Goal: Information Seeking & Learning: Learn about a topic

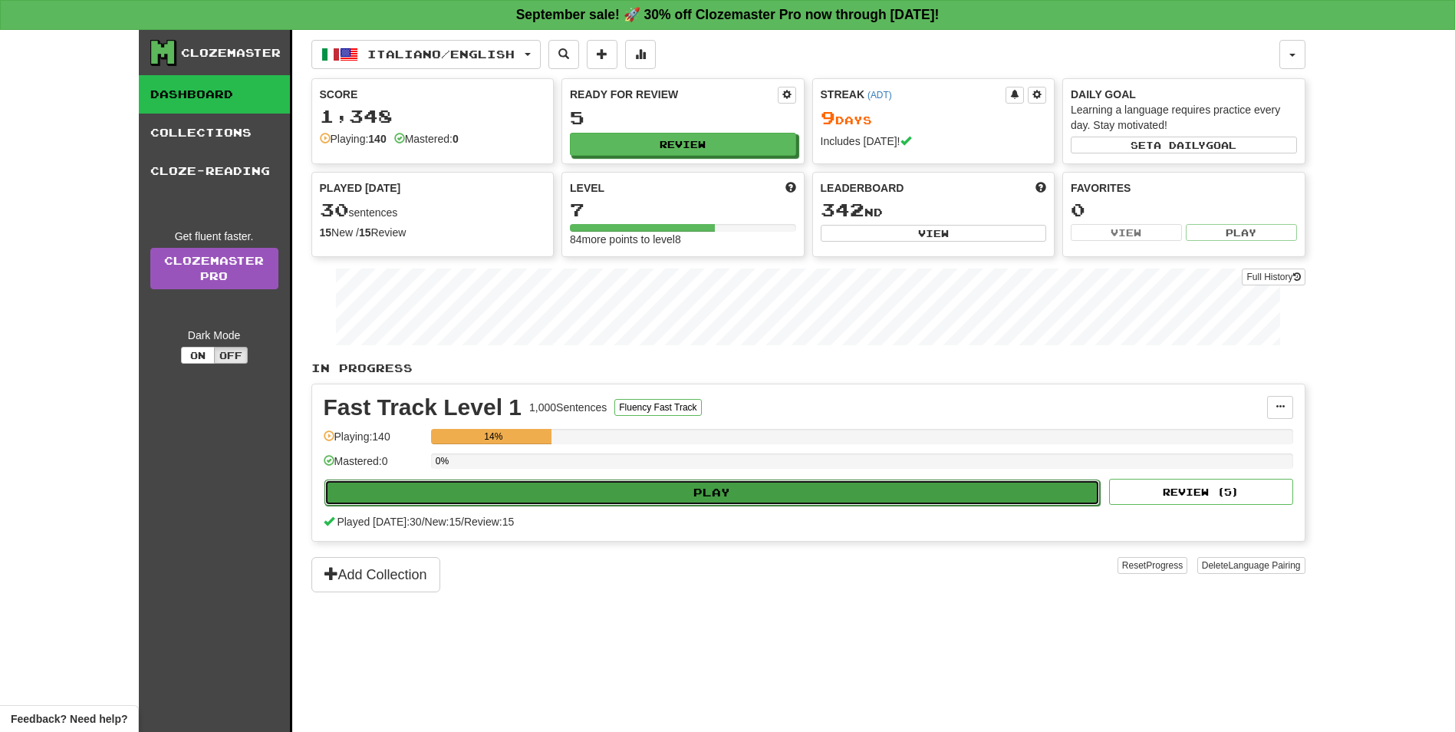
drag, startPoint x: 0, startPoint y: 0, endPoint x: 720, endPoint y: 495, distance: 874.0
click at [720, 495] on button "Play" at bounding box center [713, 493] width 776 height 26
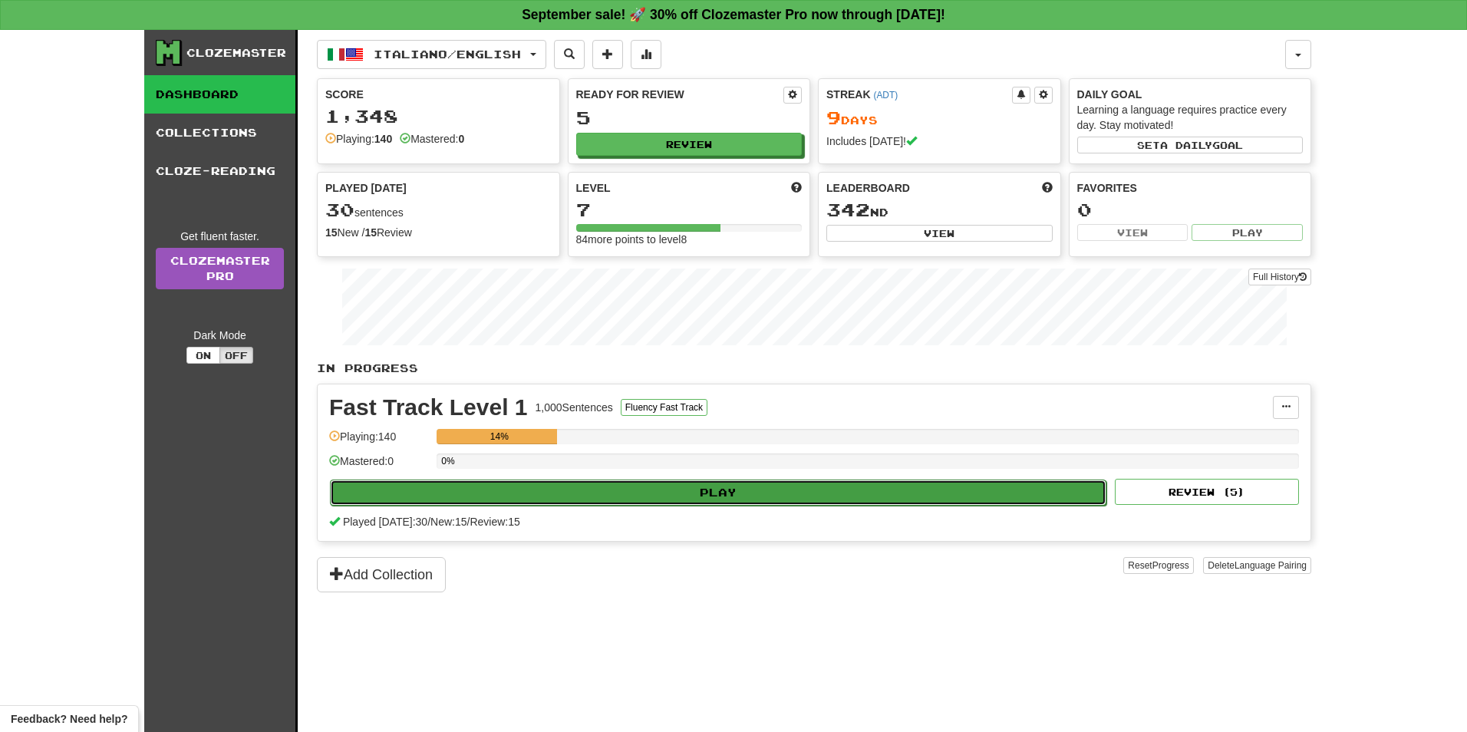
select select "**"
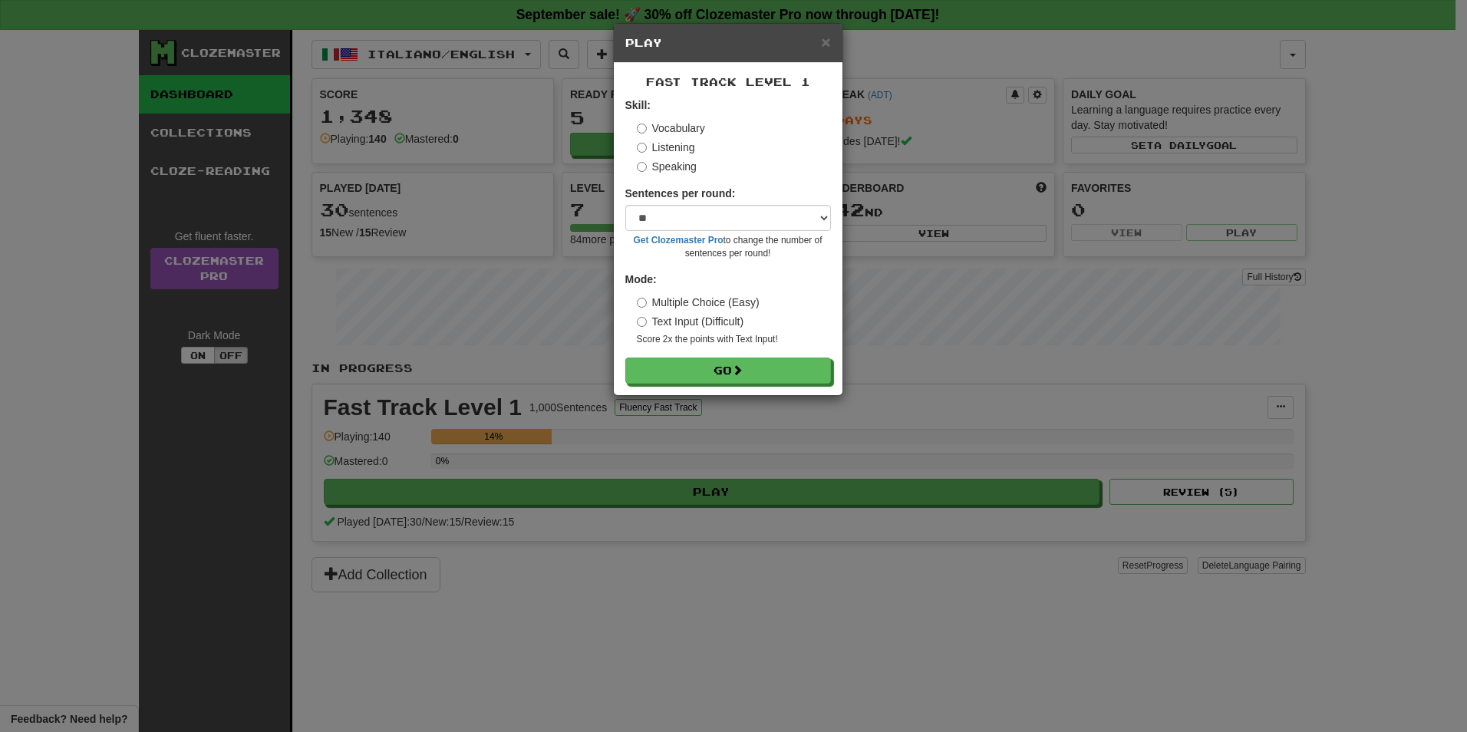
click at [674, 146] on label "Listening" at bounding box center [666, 147] width 58 height 15
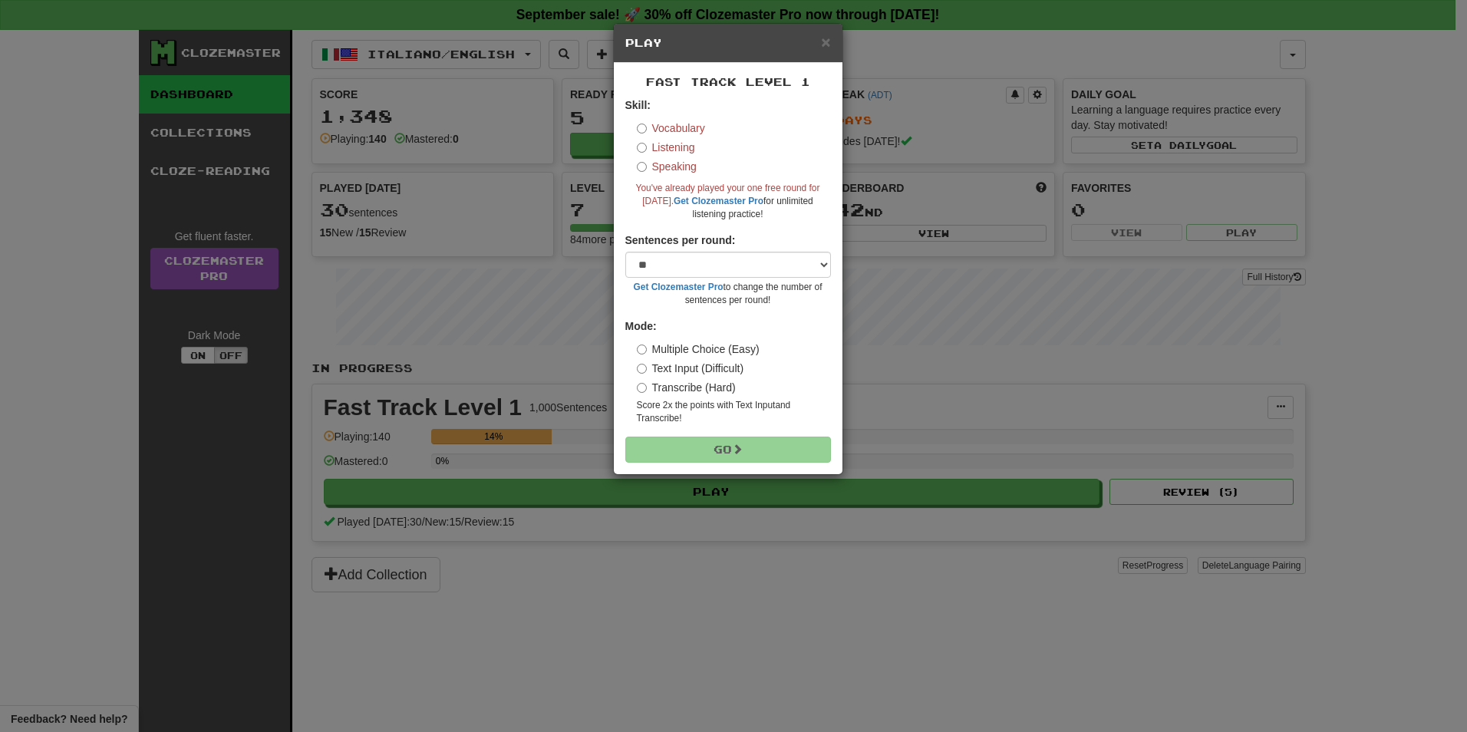
click at [697, 129] on label "Vocabulary" at bounding box center [671, 127] width 68 height 15
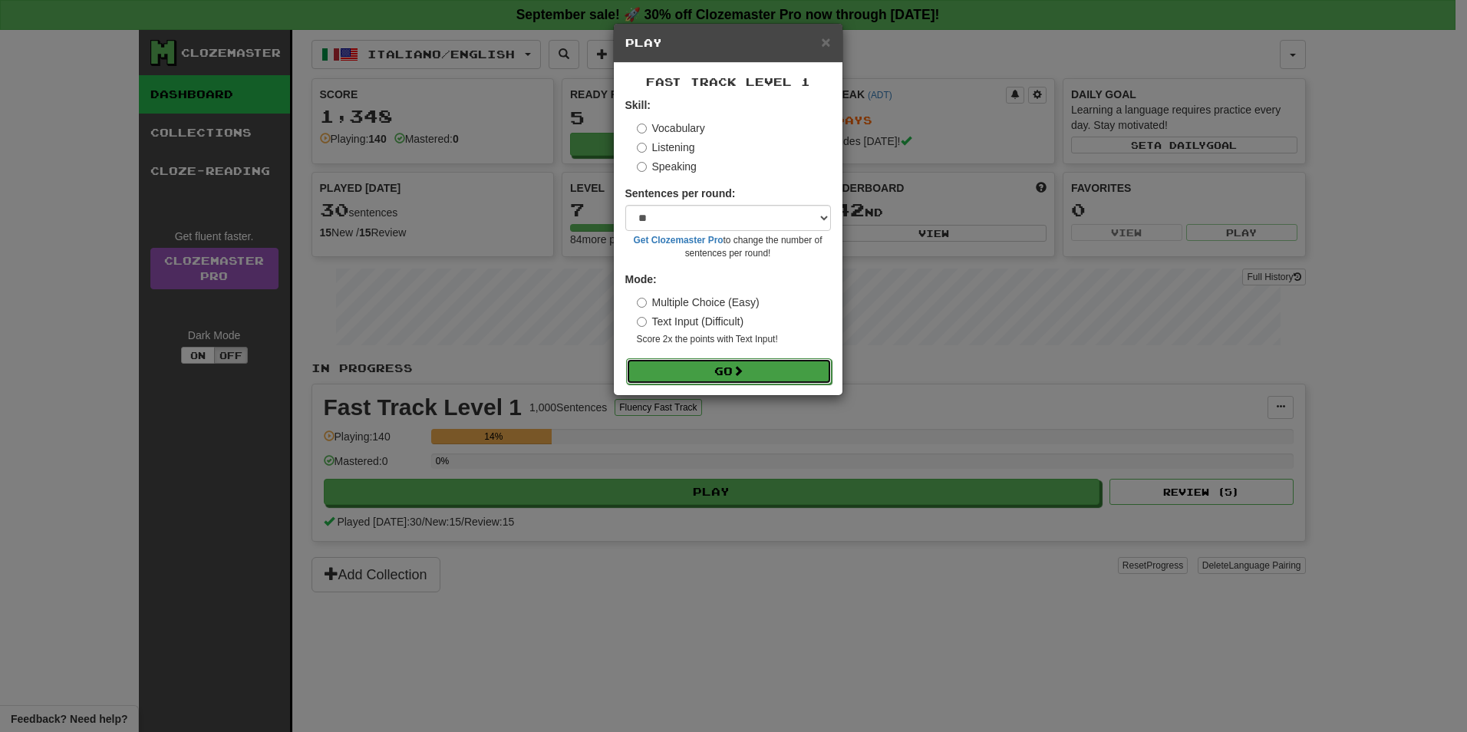
click at [740, 381] on button "Go" at bounding box center [729, 371] width 206 height 26
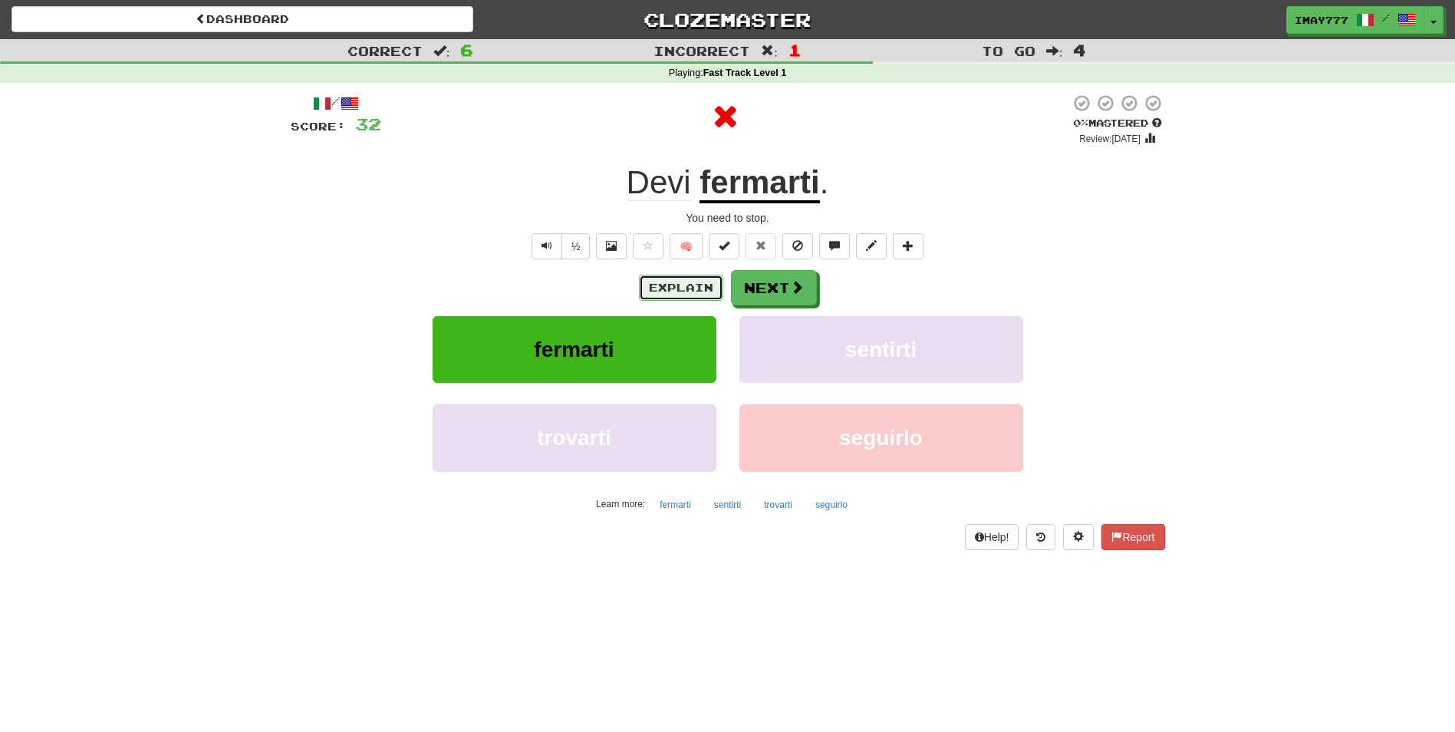
click at [695, 295] on button "Explain" at bounding box center [681, 288] width 84 height 26
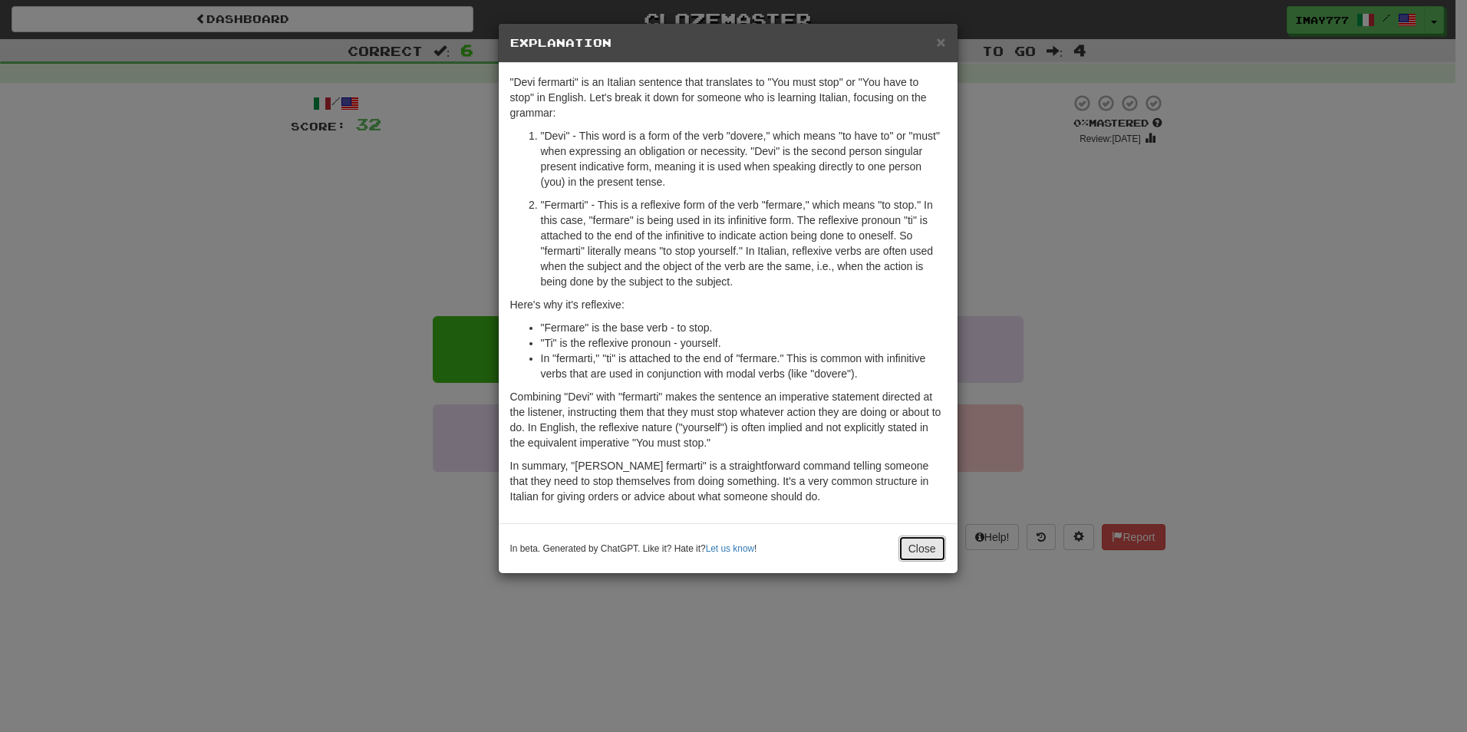
click at [921, 545] on button "Close" at bounding box center [922, 549] width 48 height 26
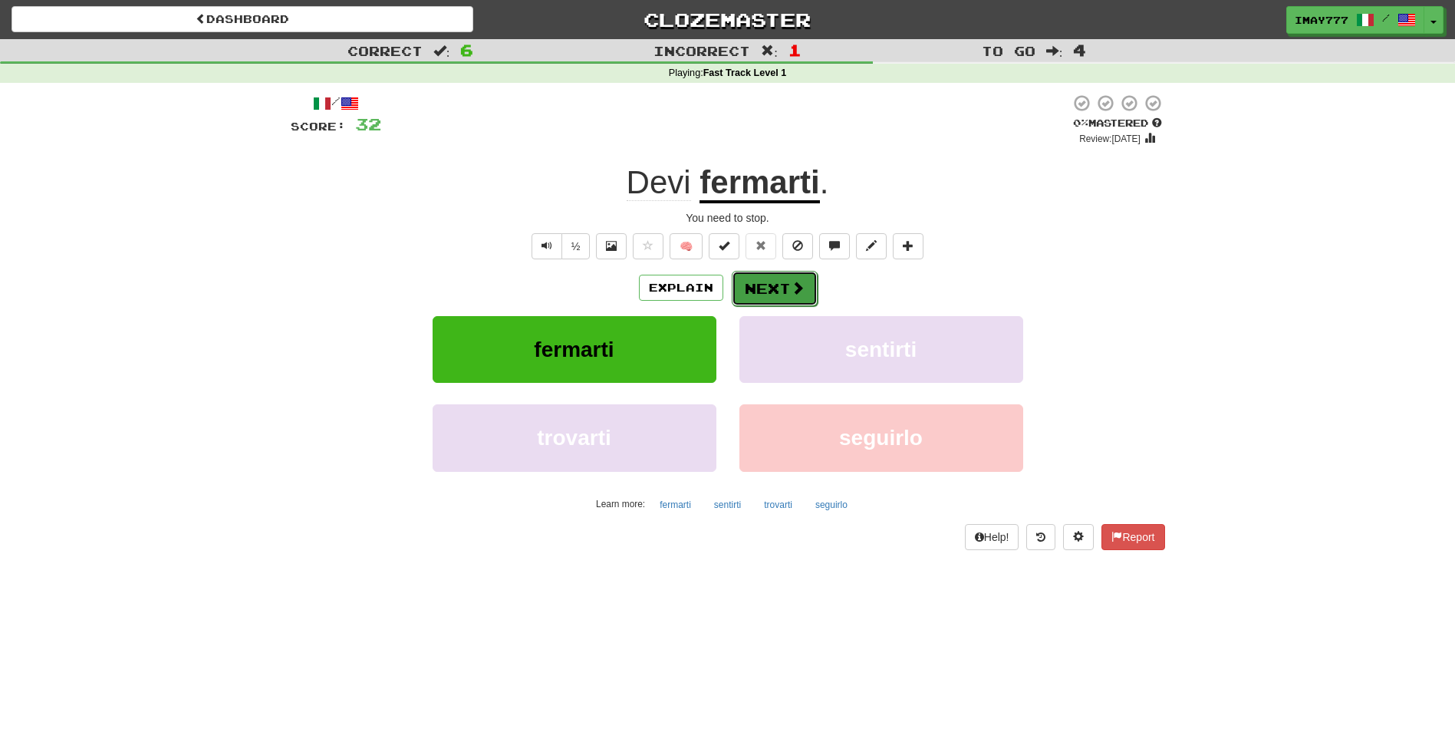
click at [779, 287] on button "Next" at bounding box center [775, 288] width 86 height 35
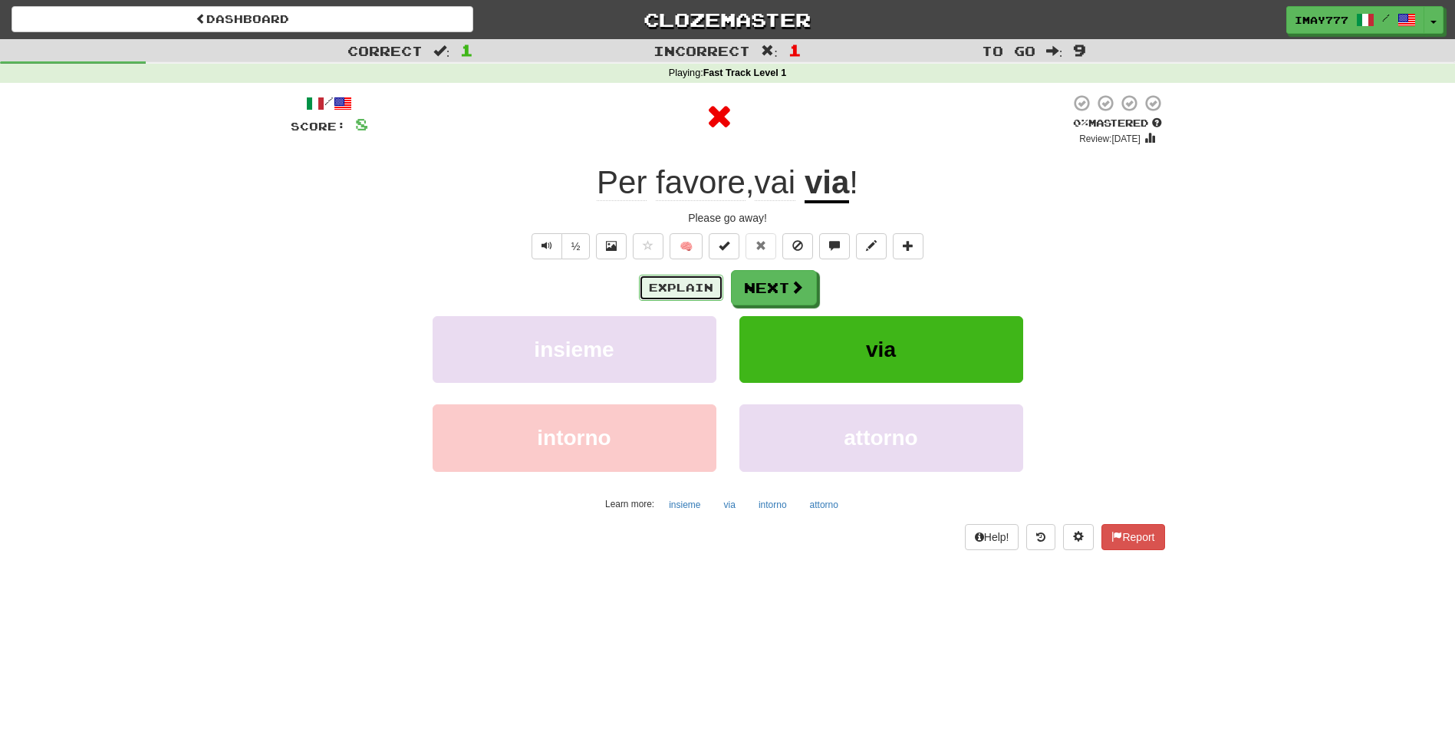
click at [689, 292] on button "Explain" at bounding box center [681, 288] width 84 height 26
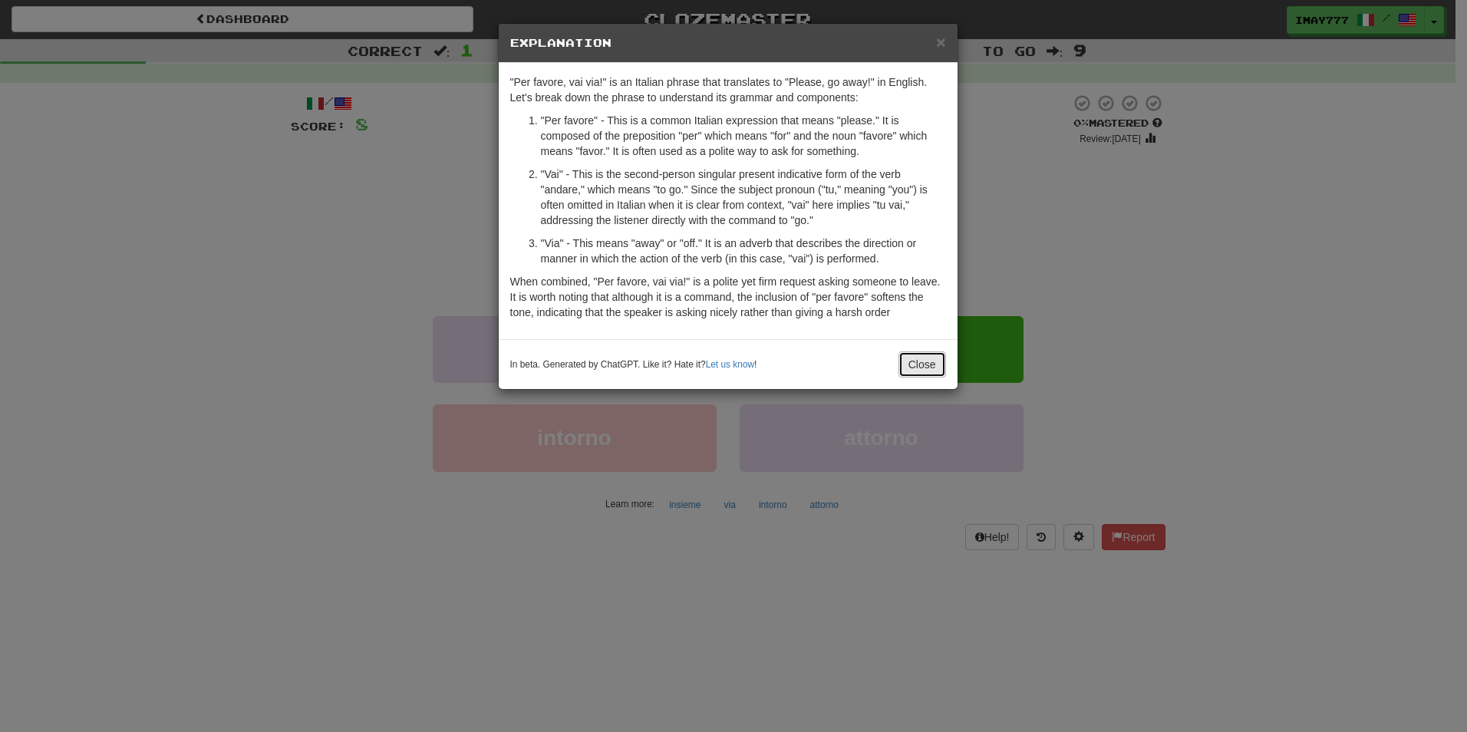
click at [935, 371] on button "Close" at bounding box center [922, 364] width 48 height 26
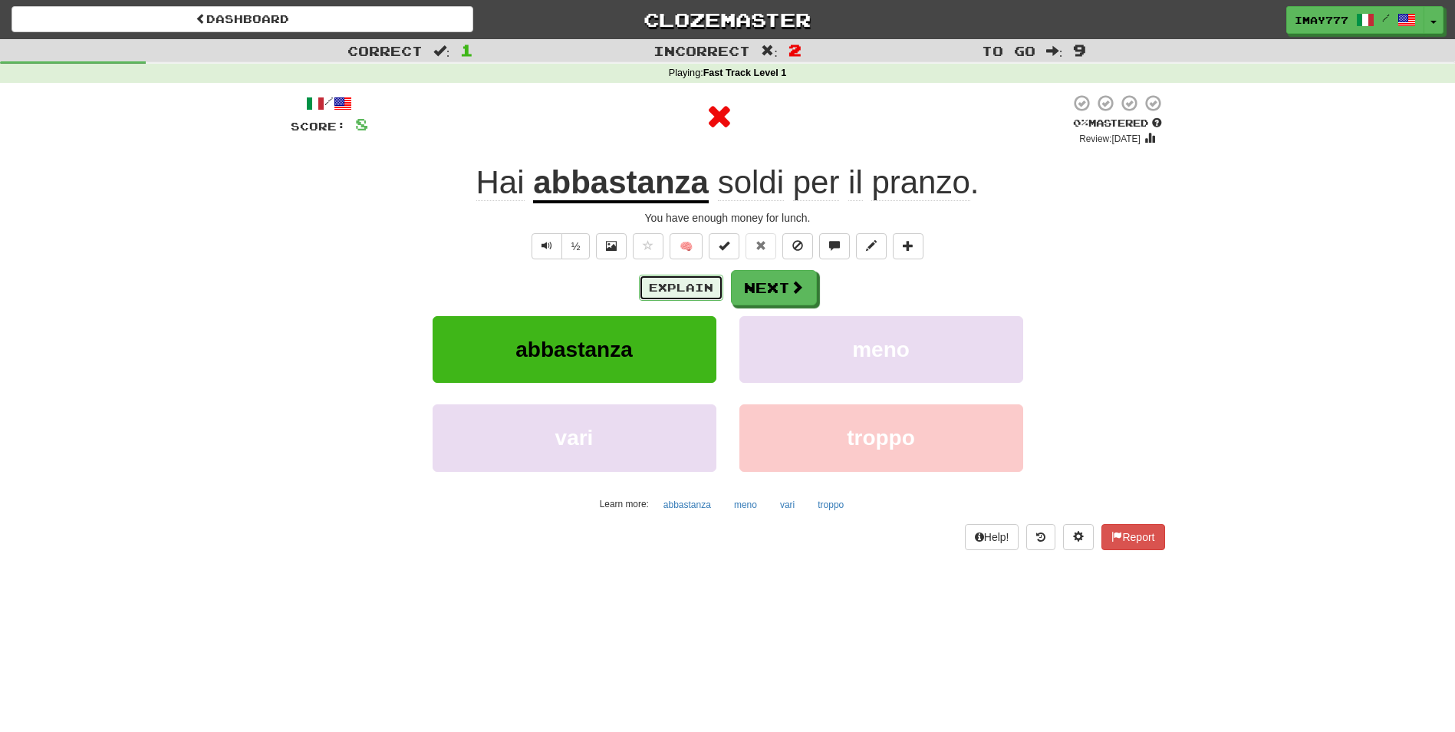
click at [710, 292] on button "Explain" at bounding box center [681, 288] width 84 height 26
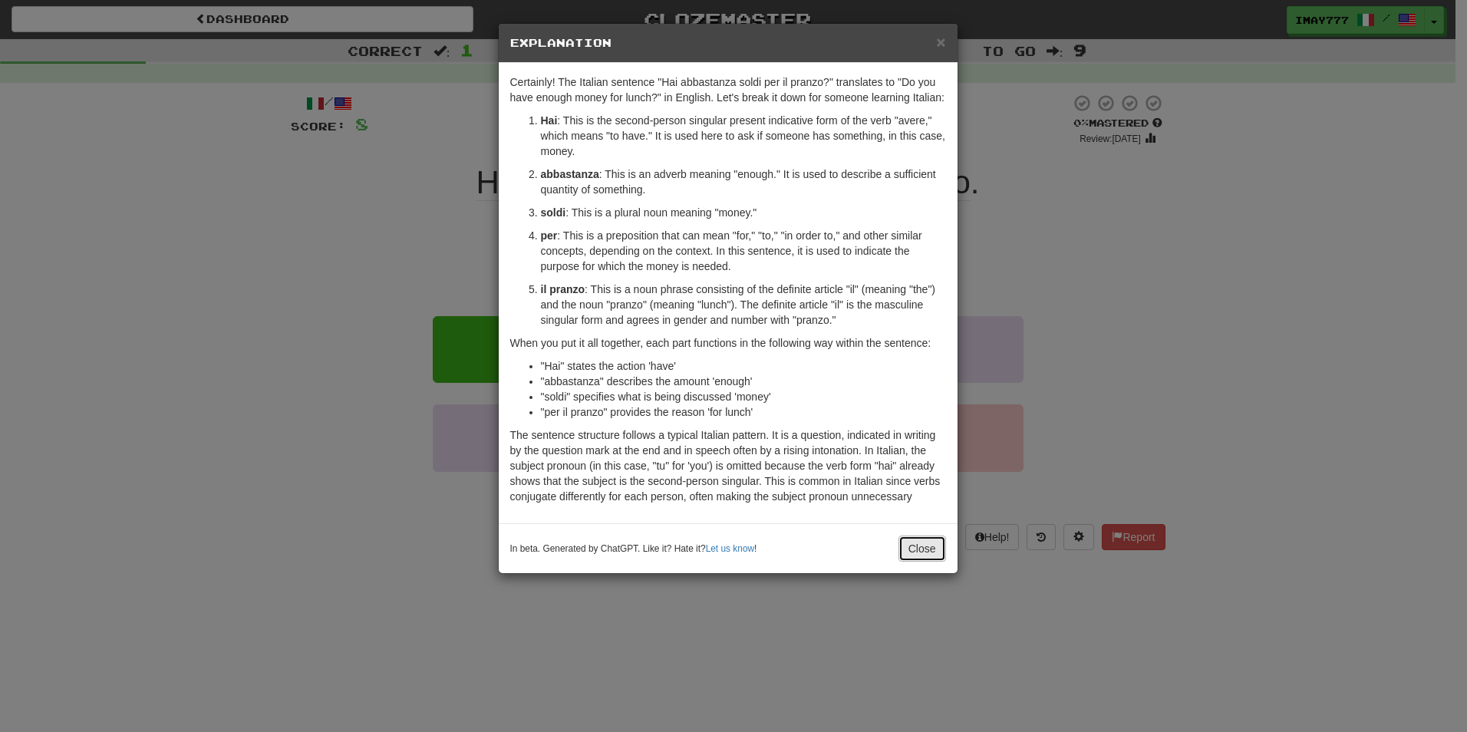
click at [921, 558] on button "Close" at bounding box center [922, 549] width 48 height 26
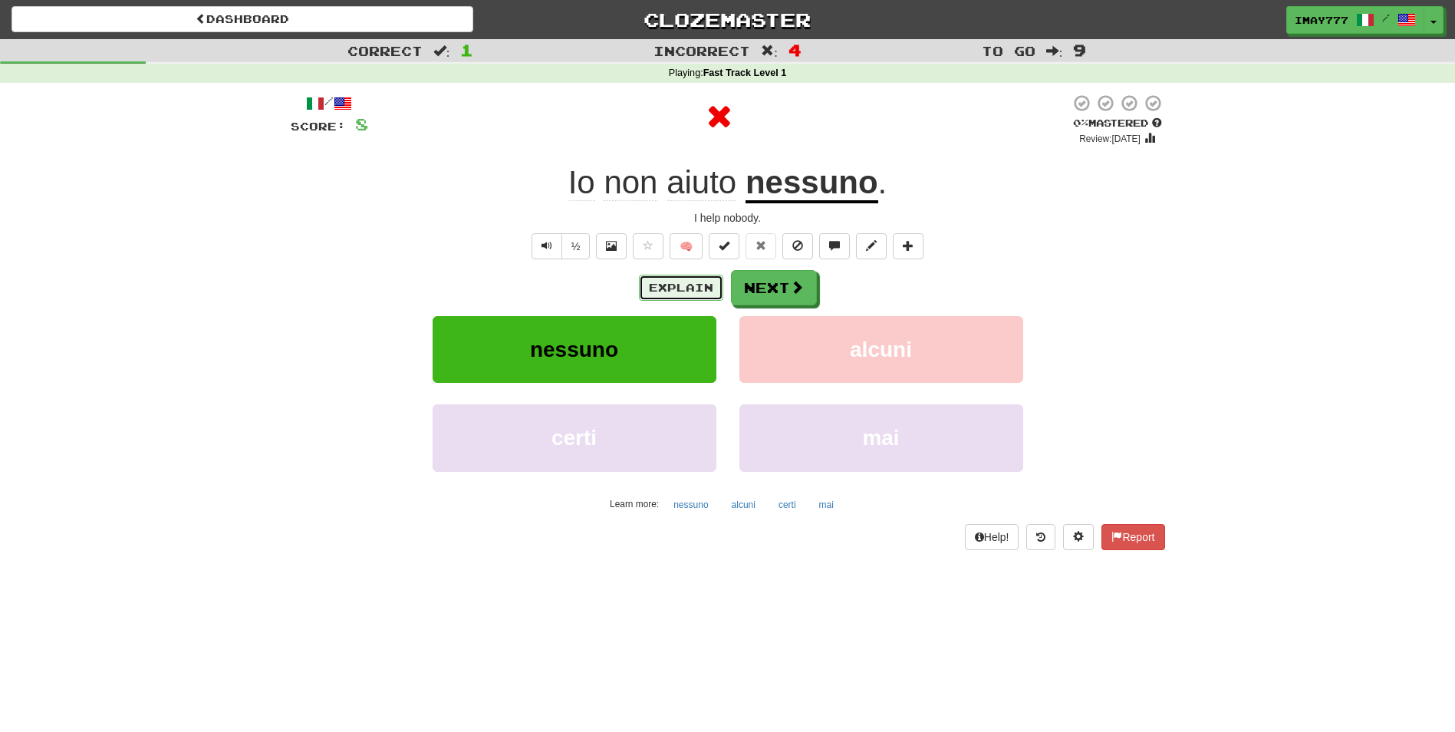
click at [702, 294] on button "Explain" at bounding box center [681, 288] width 84 height 26
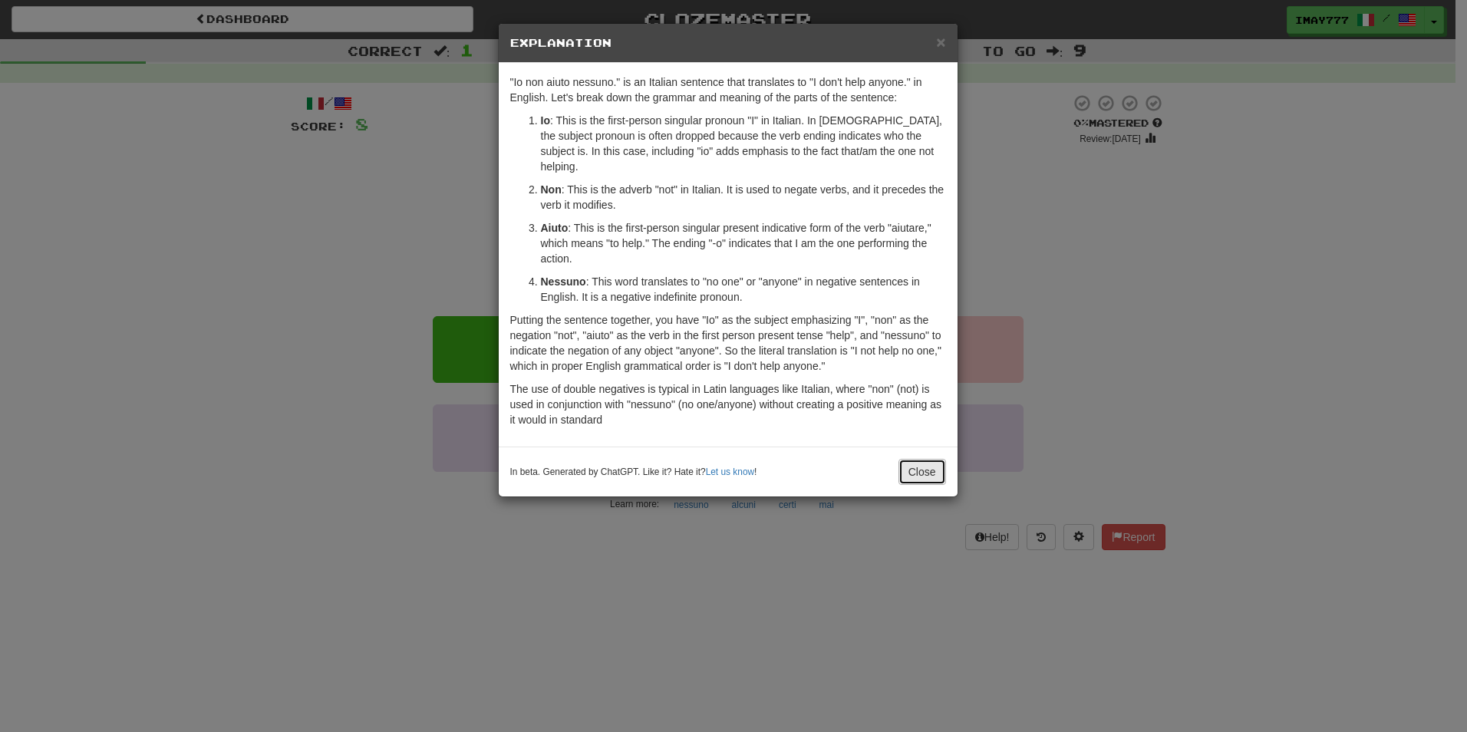
click at [944, 459] on button "Close" at bounding box center [922, 472] width 48 height 26
